Goal: Information Seeking & Learning: Learn about a topic

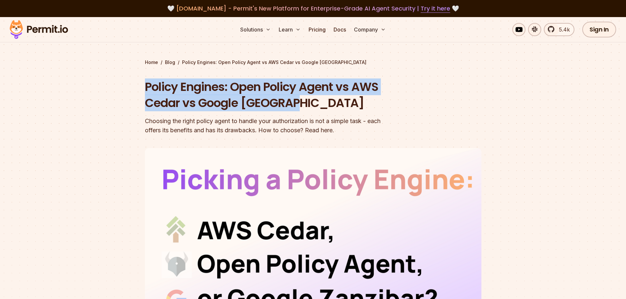
drag, startPoint x: 287, startPoint y: 86, endPoint x: 391, endPoint y: 100, distance: 104.5
click at [391, 100] on section "Home / Blog / Policy Engines: Open Policy Agent vs AWS Cedar vs Google Zanzibar…" at bounding box center [313, 202] width 626 height 371
click at [391, 100] on h1 "Policy Engines: Open Policy Agent vs AWS Cedar vs Google [GEOGRAPHIC_DATA]" at bounding box center [271, 95] width 252 height 33
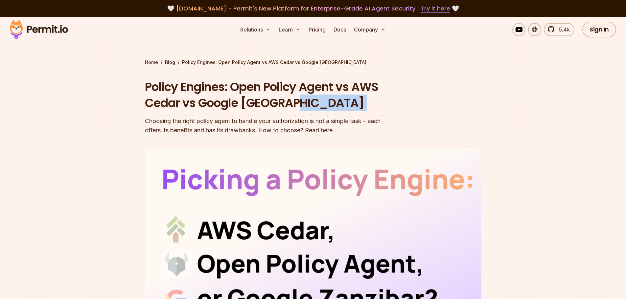
click at [391, 100] on h1 "Policy Engines: Open Policy Agent vs AWS Cedar vs Google [GEOGRAPHIC_DATA]" at bounding box center [271, 95] width 252 height 33
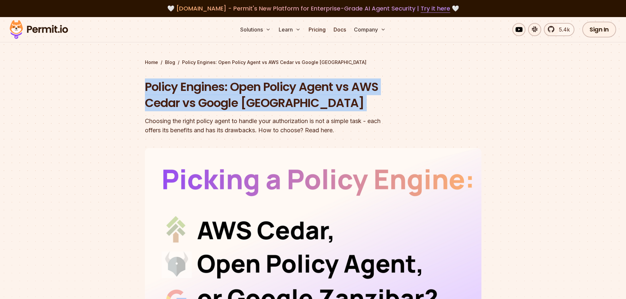
click at [391, 100] on h1 "Policy Engines: Open Policy Agent vs AWS Cedar vs Google [GEOGRAPHIC_DATA]" at bounding box center [271, 95] width 252 height 33
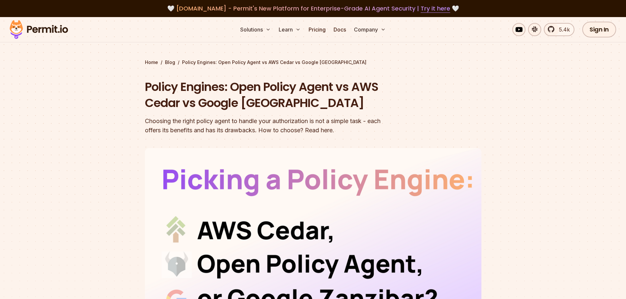
click at [393, 129] on div "Choosing the right policy agent to handle your authorization is not a simple ta…" at bounding box center [271, 126] width 252 height 18
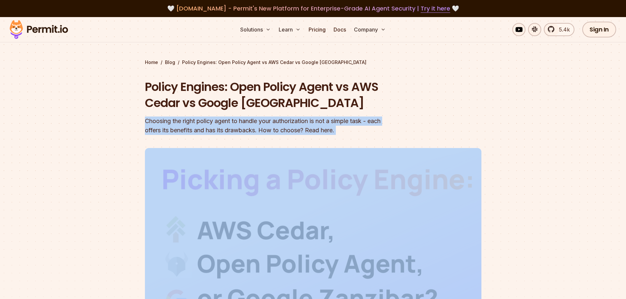
click at [393, 128] on div "Choosing the right policy agent to handle your authorization is not a simple ta…" at bounding box center [271, 126] width 252 height 18
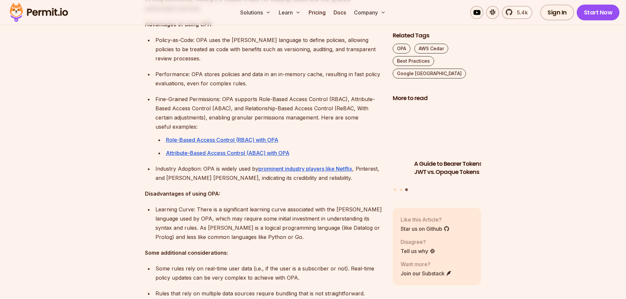
scroll to position [591, 0]
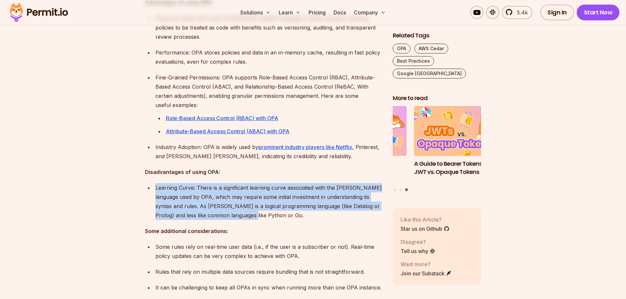
drag, startPoint x: 181, startPoint y: 190, endPoint x: 147, endPoint y: 170, distance: 39.0
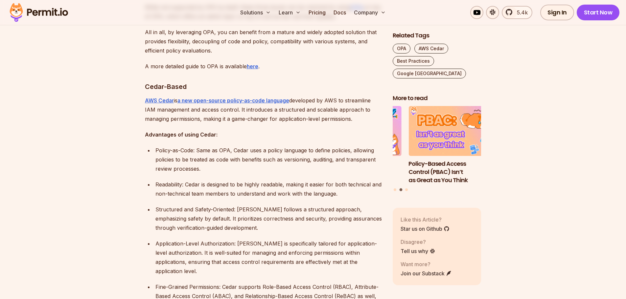
scroll to position [953, 0]
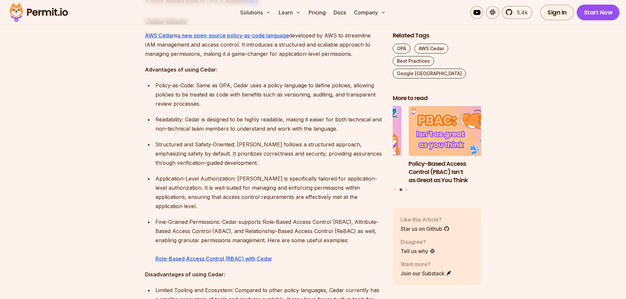
click at [169, 217] on p "Fine-Grained Permissions: Cedar supports Role-Based Access Control (RBAC), Attr…" at bounding box center [268, 240] width 227 height 46
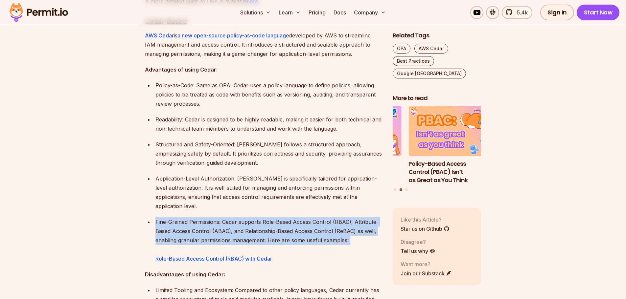
click at [169, 217] on p "Fine-Grained Permissions: Cedar supports Role-Based Access Control (RBAC), Attr…" at bounding box center [268, 240] width 227 height 46
click at [219, 217] on p "Fine-Grained Permissions: Cedar supports Role-Based Access Control (RBAC), Attr…" at bounding box center [268, 240] width 227 height 46
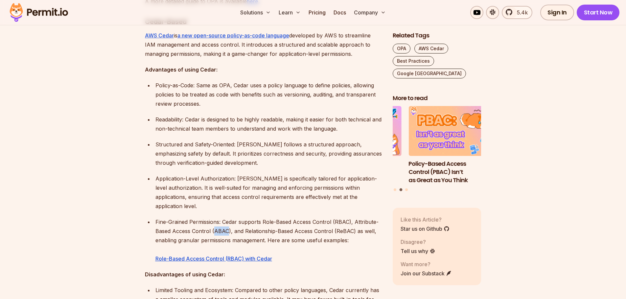
click at [219, 217] on p "Fine-Grained Permissions: Cedar supports Role-Based Access Control (RBAC), Attr…" at bounding box center [268, 240] width 227 height 46
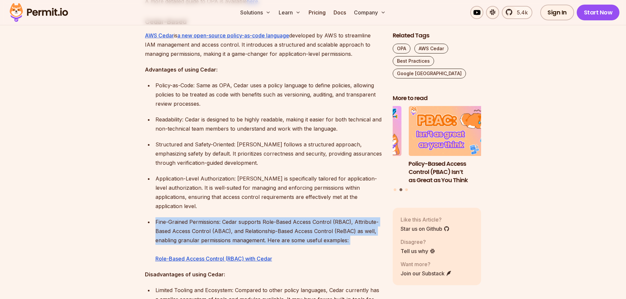
click at [219, 217] on p "Fine-Grained Permissions: Cedar supports Role-Based Access Control (RBAC), Attr…" at bounding box center [268, 240] width 227 height 46
click at [270, 217] on p "Fine-Grained Permissions: Cedar supports Role-Based Access Control (RBAC), Attr…" at bounding box center [268, 240] width 227 height 46
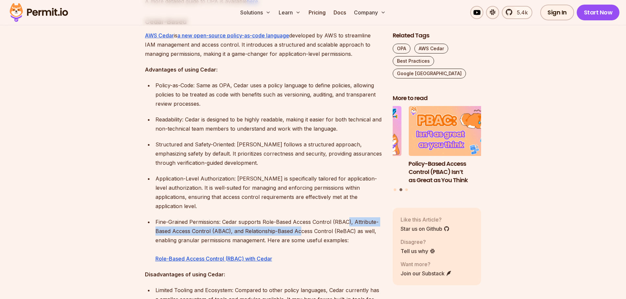
drag, startPoint x: 329, startPoint y: 214, endPoint x: 239, endPoint y: 207, distance: 90.6
click at [301, 217] on p "Fine-Grained Permissions: Cedar supports Role-Based Access Control (RBAC), Attr…" at bounding box center [268, 240] width 227 height 46
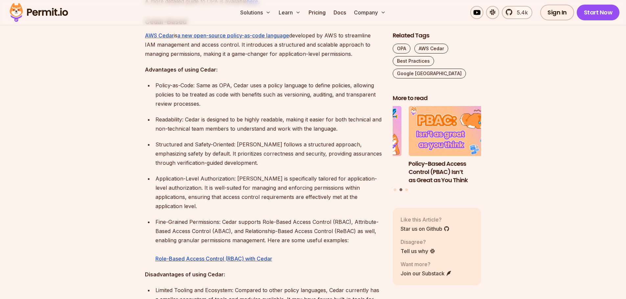
click at [237, 217] on p "Fine-Grained Permissions: Cedar supports Role-Based Access Control (RBAC), Attr…" at bounding box center [268, 240] width 227 height 46
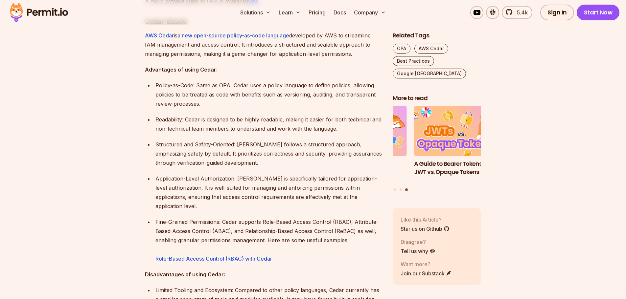
click at [132, 139] on section "Table of Contents Navigating the complex world of access control and authorizat…" at bounding box center [313, 226] width 626 height 1580
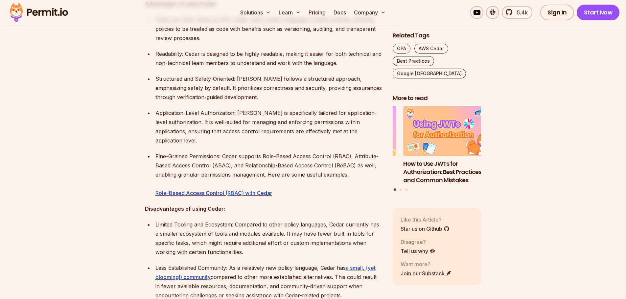
scroll to position [1117, 0]
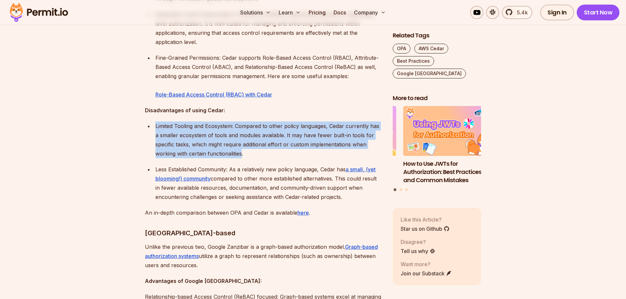
drag, startPoint x: 241, startPoint y: 138, endPoint x: 154, endPoint y: 110, distance: 91.9
click at [154, 122] on li "Limited Tooling and Ecosystem: Compared to other policy languages, Cedar curren…" at bounding box center [267, 140] width 229 height 37
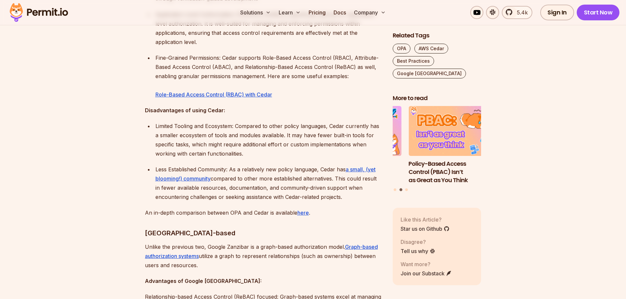
click at [284, 165] on p "Less Established Community: As a relatively new policy language, Cedar has a sm…" at bounding box center [268, 183] width 227 height 37
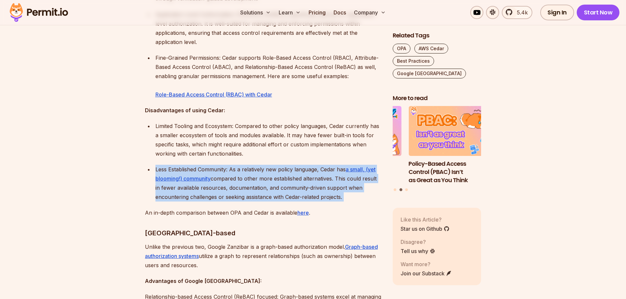
click at [284, 165] on p "Less Established Community: As a relatively new policy language, Cedar has a sm…" at bounding box center [268, 183] width 227 height 37
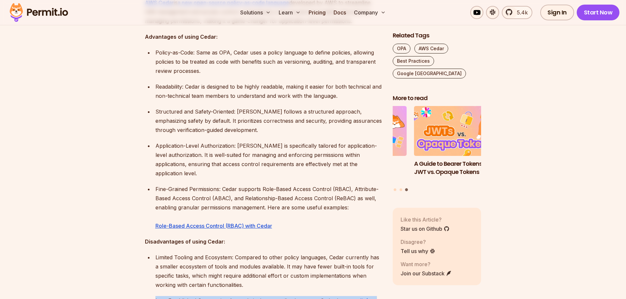
scroll to position [920, 0]
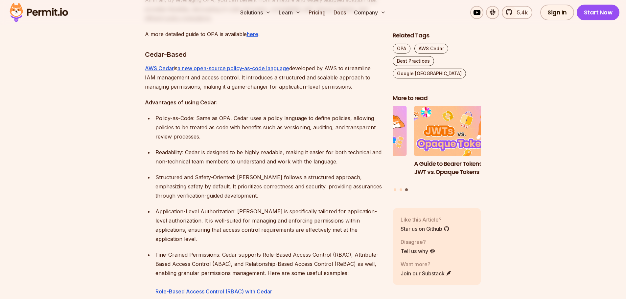
click at [165, 116] on p "Policy-as-Code: Same as OPA, Cedar uses a policy language to define policies, a…" at bounding box center [268, 128] width 227 height 28
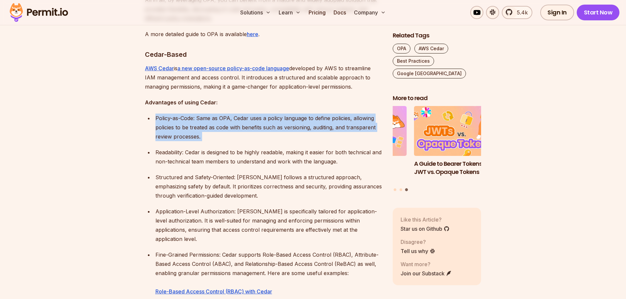
click at [165, 116] on p "Policy-as-Code: Same as OPA, Cedar uses a policy language to define policies, a…" at bounding box center [268, 128] width 227 height 28
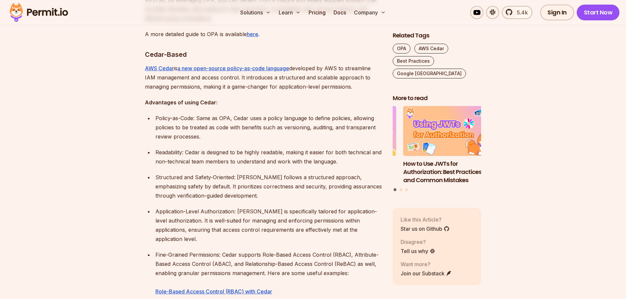
click at [220, 148] on p "Readability: Cedar is designed to be highly readable, making it easier for both…" at bounding box center [268, 157] width 227 height 18
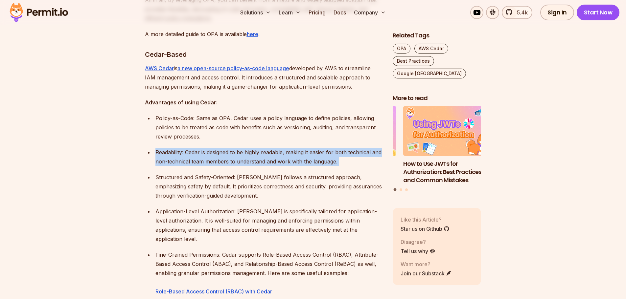
click at [220, 148] on p "Readability: Cedar is designed to be highly readable, making it easier for both…" at bounding box center [268, 157] width 227 height 18
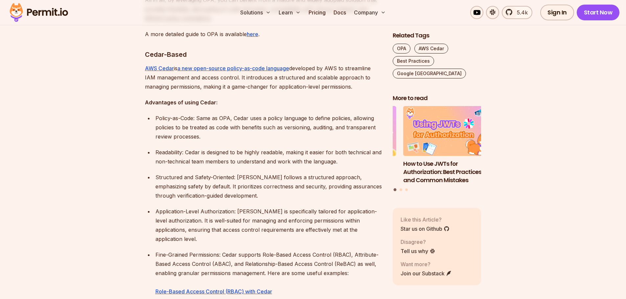
click at [237, 173] on p "Structured and Safety-Oriented: Cedar follows a structured approach, emphasizin…" at bounding box center [268, 187] width 227 height 28
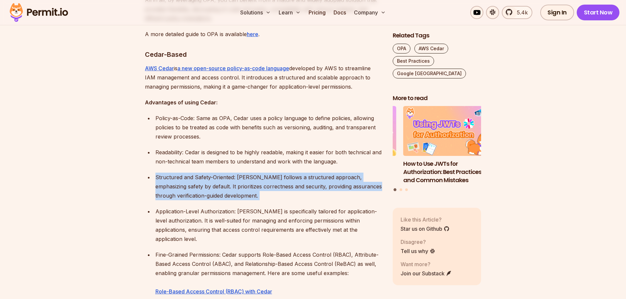
click at [237, 173] on p "Structured and Safety-Oriented: Cedar follows a structured approach, emphasizin…" at bounding box center [268, 187] width 227 height 28
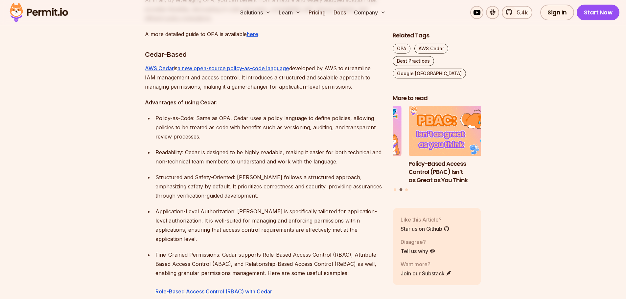
click at [188, 208] on p "Application-Level Authorization: Cedar is specifically tailored for application…" at bounding box center [268, 225] width 227 height 37
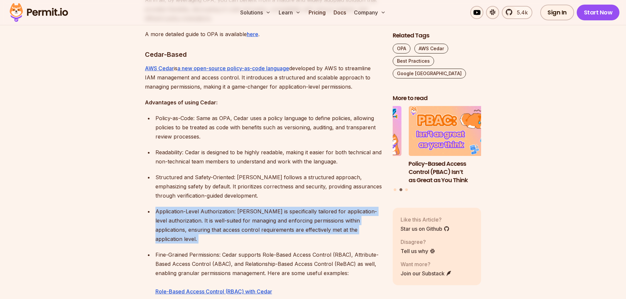
click at [188, 208] on p "Application-Level Authorization: Cedar is specifically tailored for application…" at bounding box center [268, 225] width 227 height 37
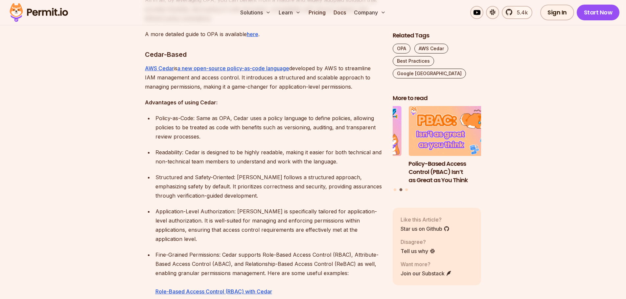
click at [196, 250] on p "Fine-Grained Permissions: Cedar supports Role-Based Access Control (RBAC), Attr…" at bounding box center [268, 273] width 227 height 46
click at [202, 250] on p "Fine-Grained Permissions: Cedar supports Role-Based Access Control (RBAC), Attr…" at bounding box center [268, 273] width 227 height 46
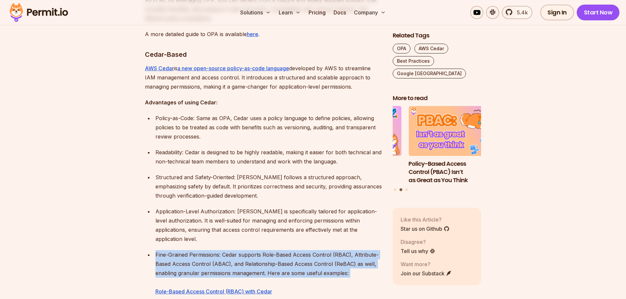
click at [202, 250] on p "Fine-Grained Permissions: Cedar supports Role-Based Access Control (RBAC), Attr…" at bounding box center [268, 273] width 227 height 46
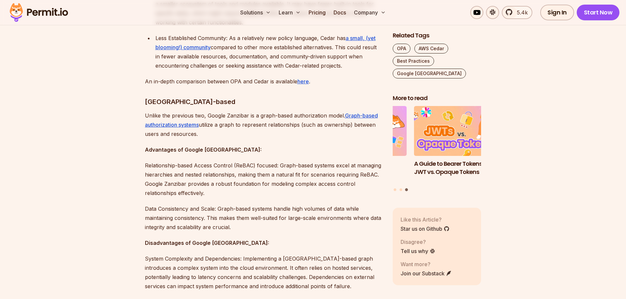
scroll to position [1281, 0]
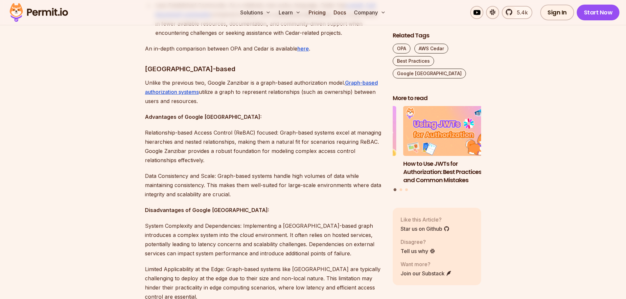
drag, startPoint x: 207, startPoint y: 85, endPoint x: 107, endPoint y: 61, distance: 103.4
click at [317, 78] on p "Unlike the previous two, Google Zanzibar is a graph-based authorization model. …" at bounding box center [263, 92] width 237 height 28
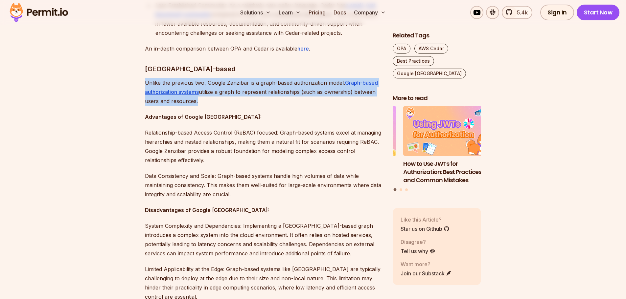
click at [317, 78] on p "Unlike the previous two, Google Zanzibar is a graph-based authorization model. …" at bounding box center [263, 92] width 237 height 28
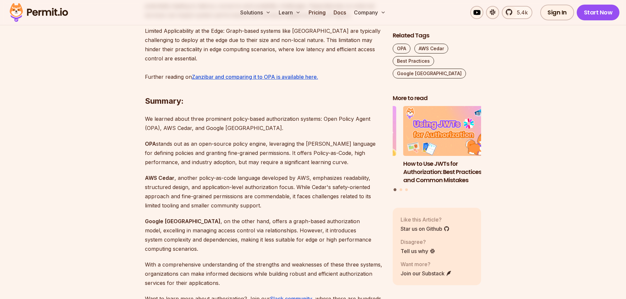
scroll to position [1544, 0]
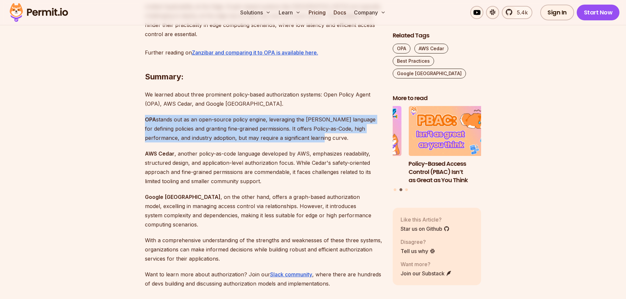
drag, startPoint x: 145, startPoint y: 101, endPoint x: 305, endPoint y: 121, distance: 162.0
click at [305, 121] on p "OPA stands out as an open-source policy engine, leveraging the Rego language fo…" at bounding box center [263, 129] width 237 height 28
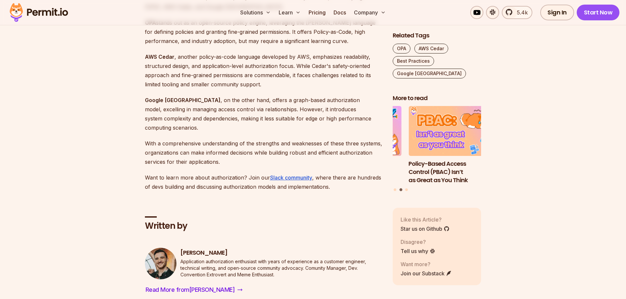
scroll to position [1708, 0]
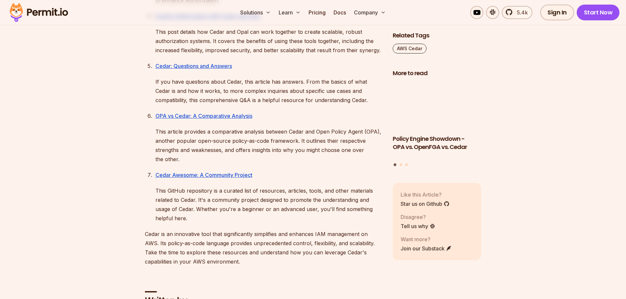
scroll to position [624, 0]
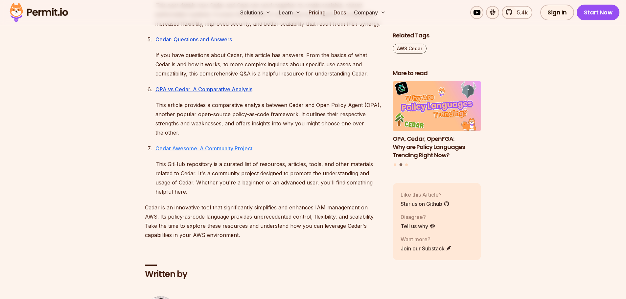
click at [195, 145] on link "Cedar Awesome: A Community Project" at bounding box center [203, 148] width 97 height 7
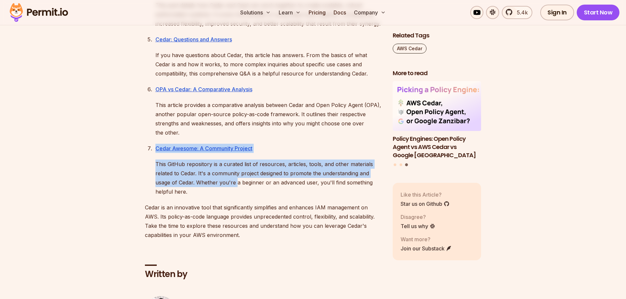
drag, startPoint x: 187, startPoint y: 160, endPoint x: 143, endPoint y: 135, distance: 51.2
click at [143, 135] on section "If you're working with AWS, or in general with application level permissions, y…" at bounding box center [313, 65] width 626 height 620
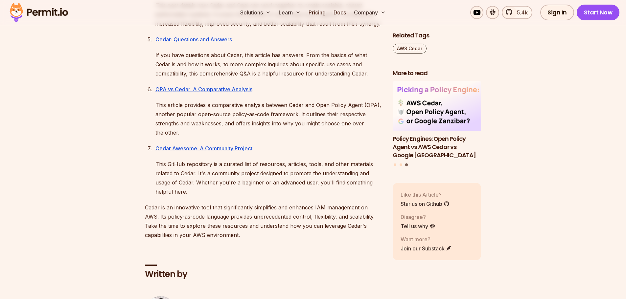
click at [143, 135] on section "If you're working with AWS, or in general with application level permissions, y…" at bounding box center [313, 65] width 626 height 620
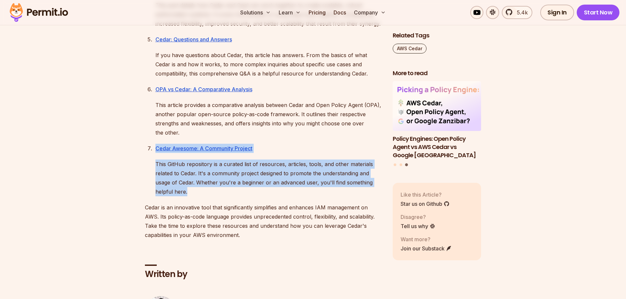
drag, startPoint x: 141, startPoint y: 136, endPoint x: 206, endPoint y: 181, distance: 79.8
click at [206, 181] on section "If you're working with AWS, or in general with application level permissions, y…" at bounding box center [313, 65] width 626 height 620
click at [206, 181] on p "This GitHub repository is a curated list of resources, articles, tools, and oth…" at bounding box center [268, 178] width 227 height 37
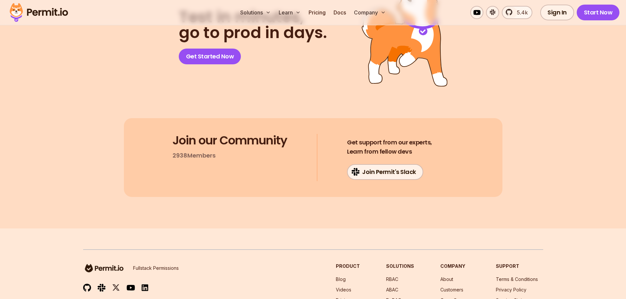
scroll to position [975, 0]
